Goal: Transaction & Acquisition: Purchase product/service

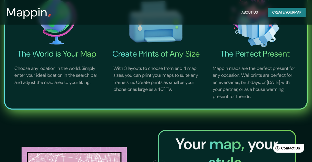
scroll to position [178, 0]
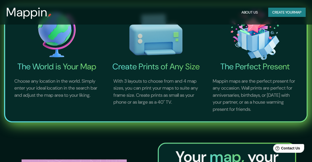
click at [277, 14] on button "Create your map" at bounding box center [286, 12] width 37 height 9
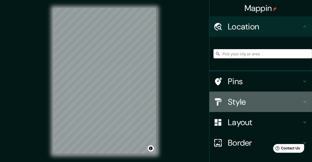
click at [277, 106] on h4 "Style" at bounding box center [264, 102] width 74 height 10
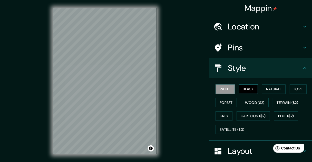
click at [247, 88] on button "Black" at bounding box center [248, 89] width 19 height 9
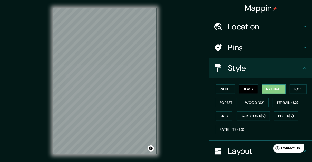
click at [265, 89] on button "Natural" at bounding box center [274, 89] width 24 height 9
click at [298, 91] on button "Love" at bounding box center [297, 89] width 17 height 9
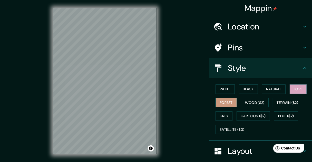
click at [217, 102] on button "Forest" at bounding box center [225, 102] width 21 height 9
click at [249, 102] on button "Wood ($2)" at bounding box center [255, 102] width 28 height 9
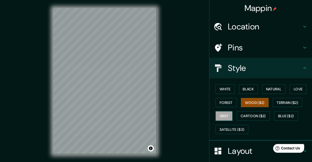
click at [225, 119] on button "Grey" at bounding box center [223, 115] width 17 height 9
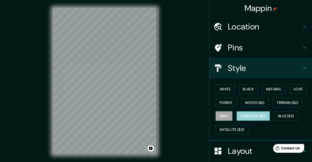
click at [258, 118] on button "Cartoon ($2)" at bounding box center [252, 115] width 33 height 9
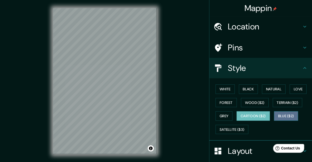
click at [283, 119] on button "Blue ($2)" at bounding box center [286, 115] width 24 height 9
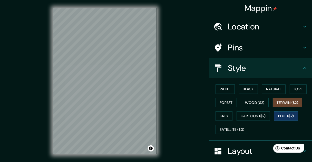
click at [291, 102] on button "Terrain ($2)" at bounding box center [287, 102] width 30 height 9
click at [248, 90] on button "Black" at bounding box center [248, 89] width 19 height 9
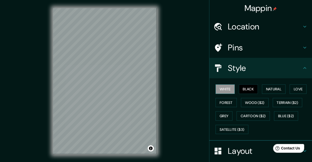
click at [228, 89] on button "White" at bounding box center [224, 89] width 19 height 9
